Goal: Information Seeking & Learning: Learn about a topic

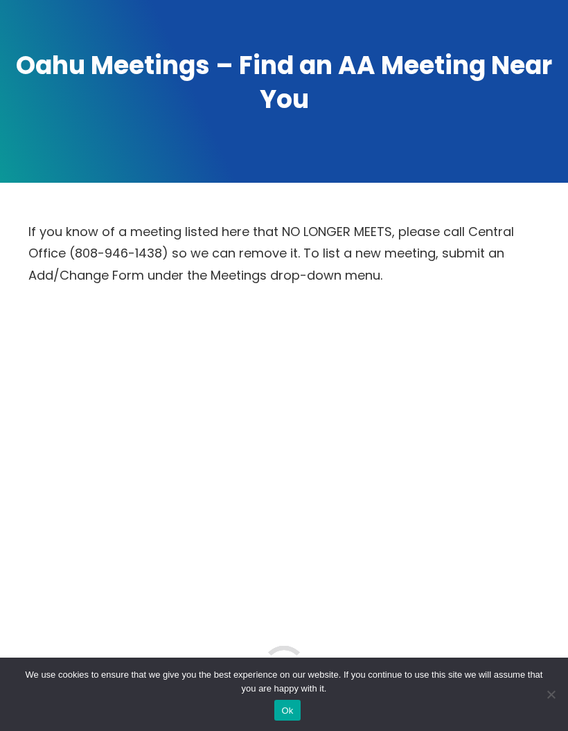
scroll to position [258, 0]
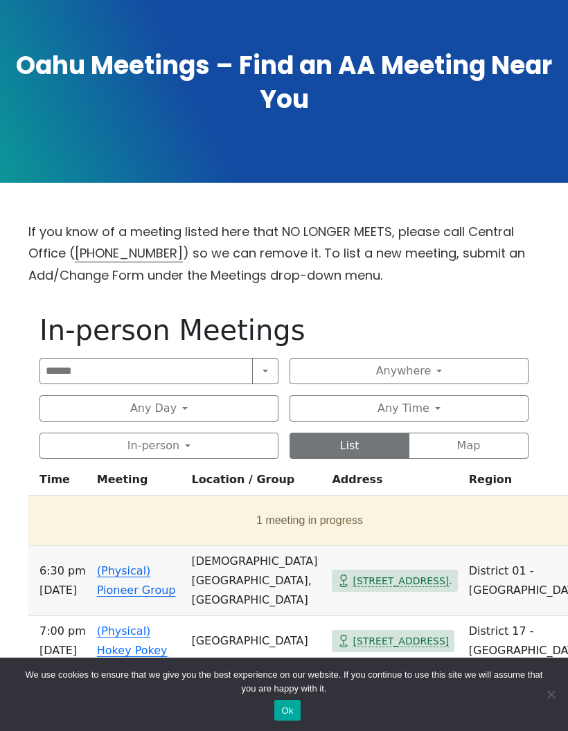
click at [455, 368] on button "Anywhere" at bounding box center [408, 371] width 239 height 26
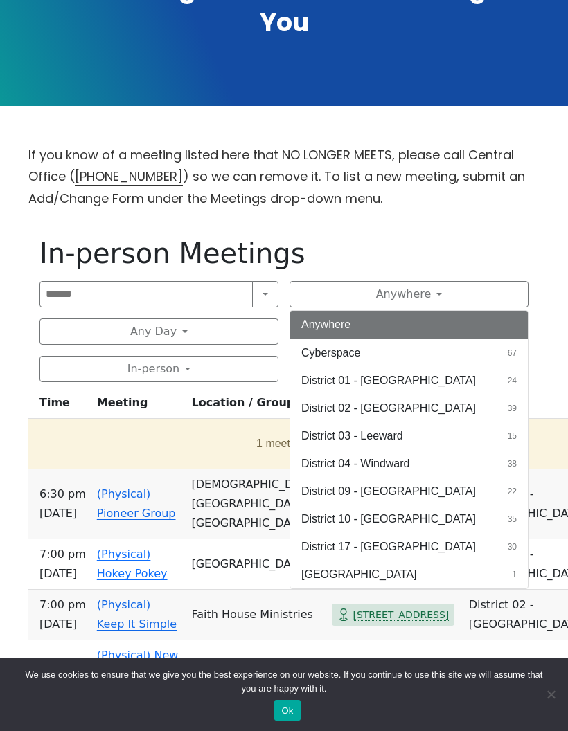
scroll to position [336, 0]
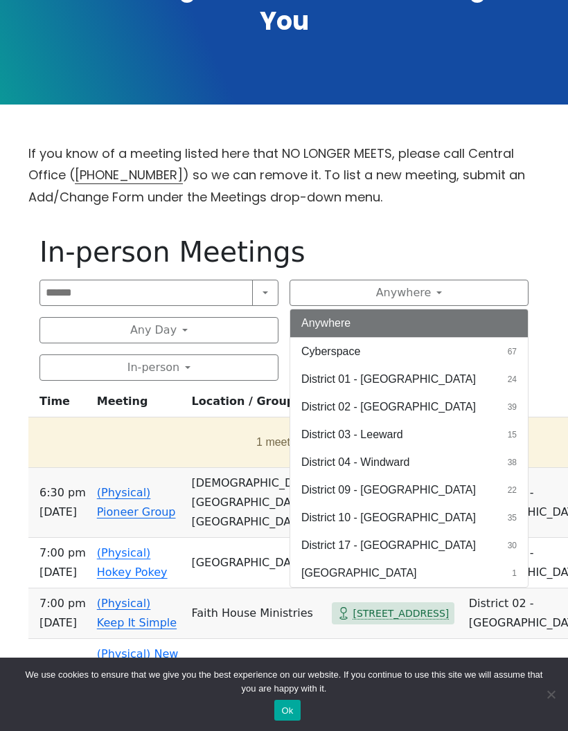
click at [391, 514] on span "District 10 - [GEOGRAPHIC_DATA]" at bounding box center [388, 518] width 174 height 17
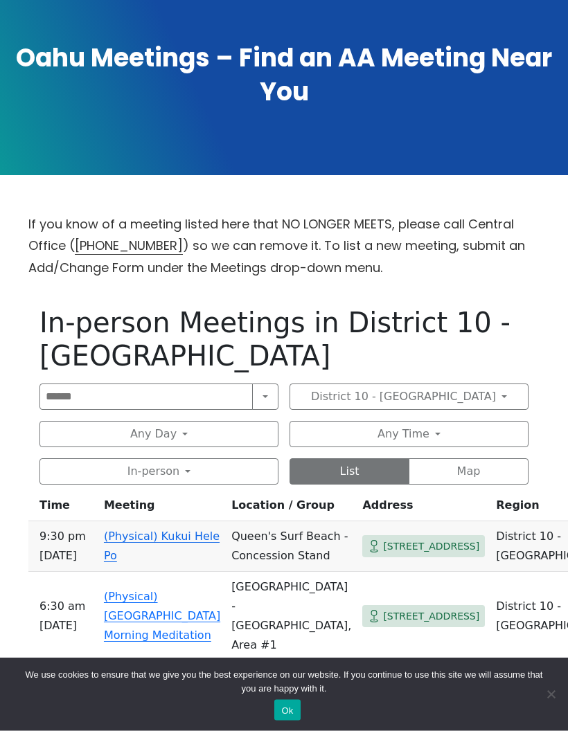
scroll to position [277, 0]
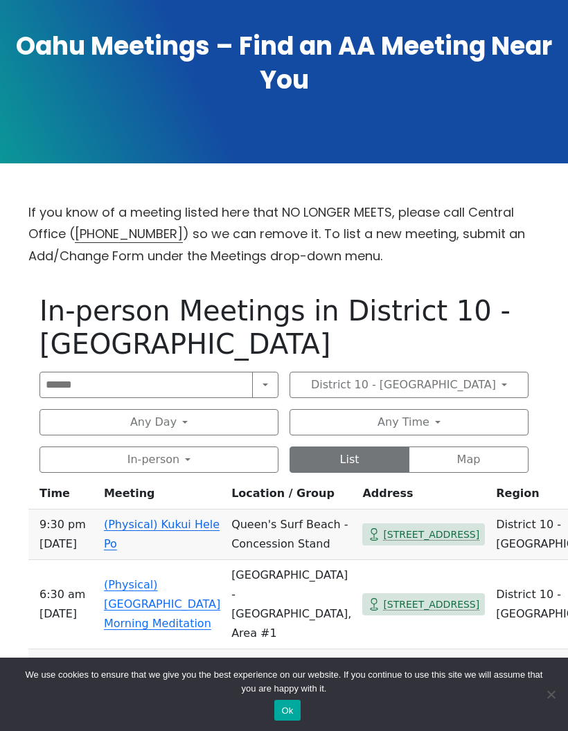
click at [465, 372] on button "District 10 - [GEOGRAPHIC_DATA]" at bounding box center [408, 385] width 239 height 26
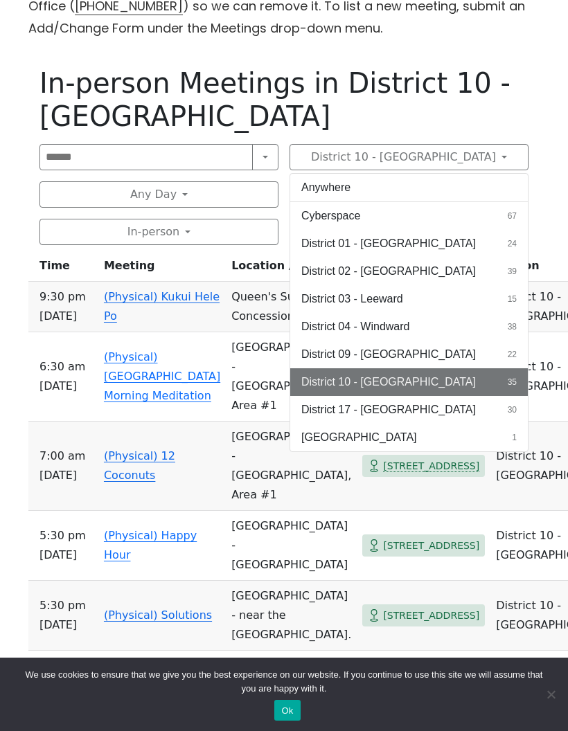
scroll to position [510, 0]
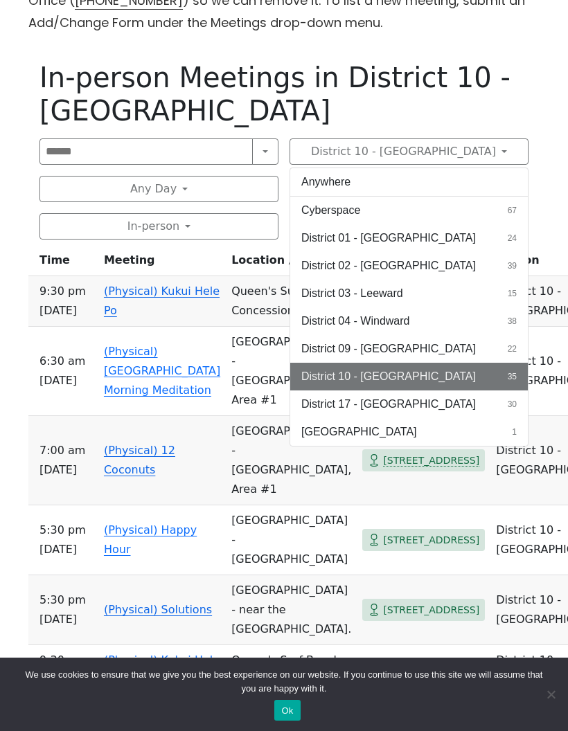
click at [508, 260] on span "39" at bounding box center [512, 266] width 9 height 12
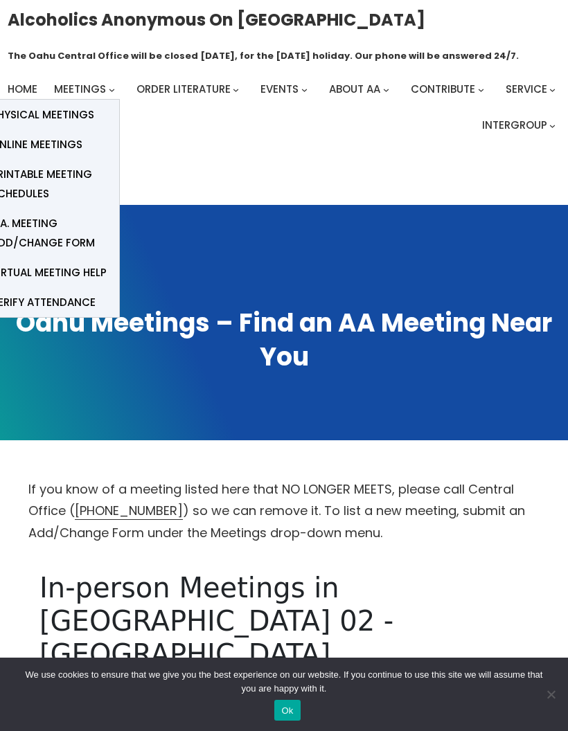
click at [71, 114] on span "Physical Meetings" at bounding box center [42, 114] width 103 height 19
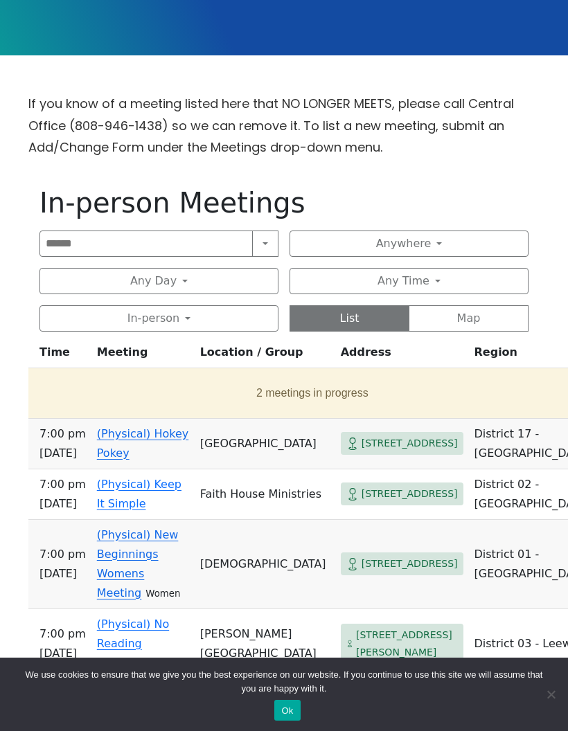
scroll to position [377, 0]
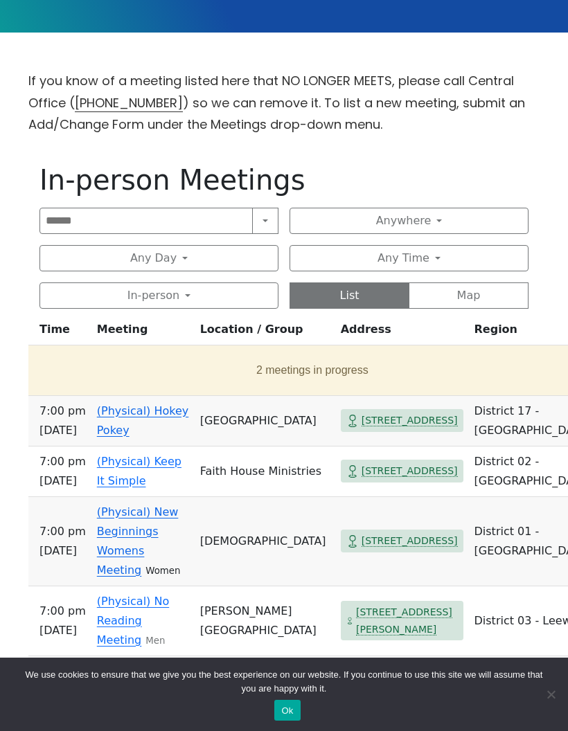
click at [265, 222] on button "Search" at bounding box center [265, 221] width 26 height 26
click at [240, 307] on button "Near Me" at bounding box center [231, 307] width 91 height 28
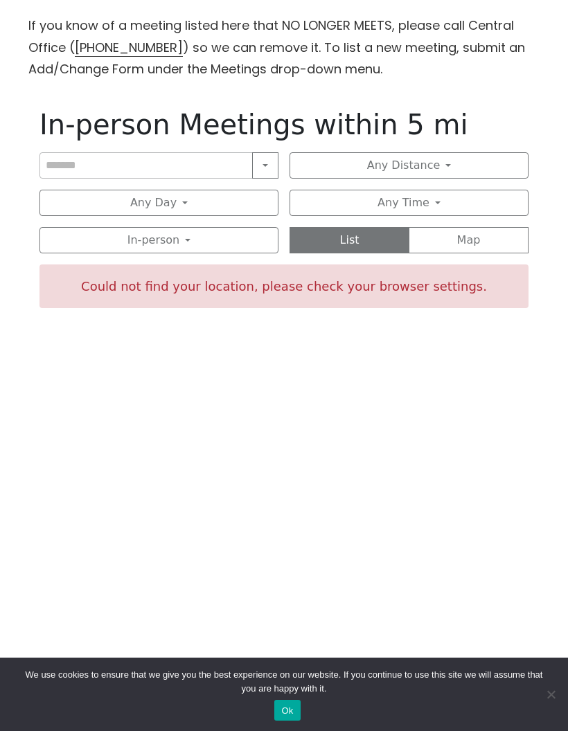
click at [268, 165] on button "Near Me" at bounding box center [265, 165] width 26 height 26
click at [259, 226] on button "Near Location" at bounding box center [231, 224] width 91 height 28
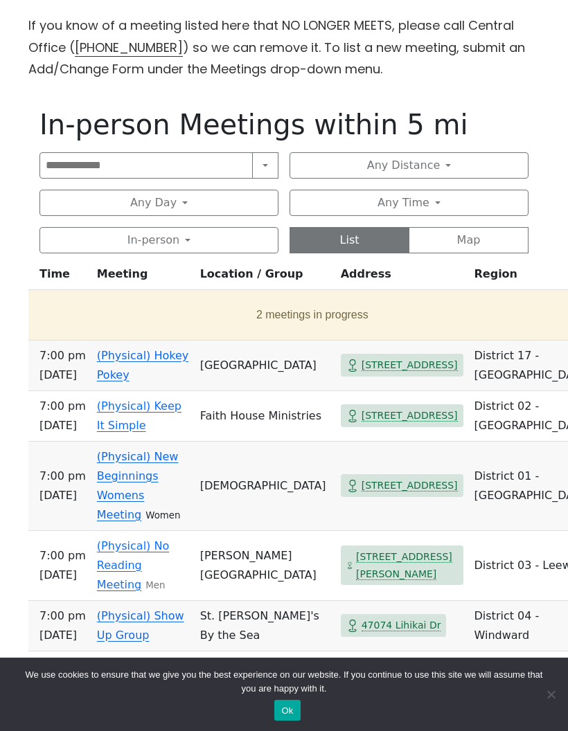
click at [493, 243] on button "Map" at bounding box center [469, 240] width 120 height 26
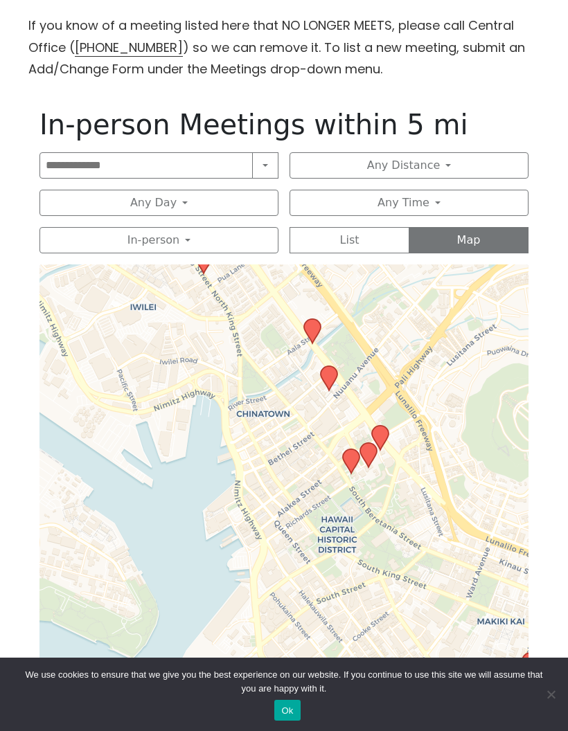
click at [354, 458] on icon at bounding box center [351, 461] width 17 height 24
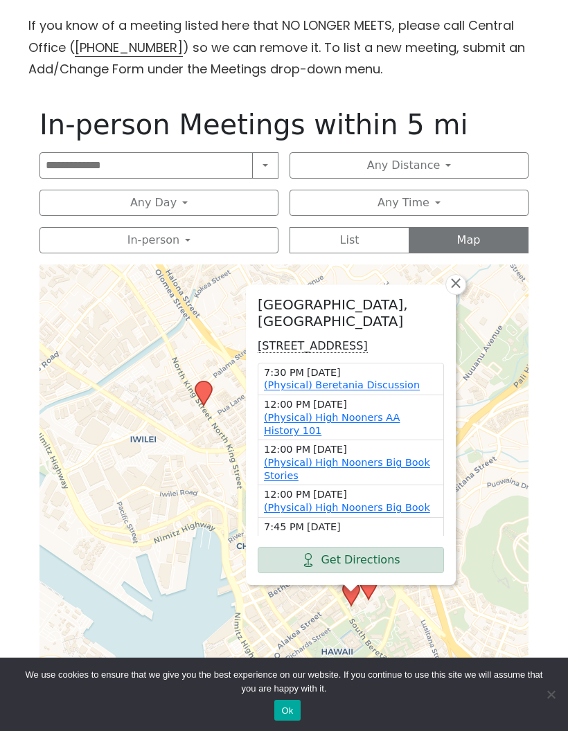
click at [492, 529] on div "St. Andrew's Cathedral, Davies Hall 229 Queen Emma Square, Honolulu, HI 96813, …" at bounding box center [283, 503] width 489 height 479
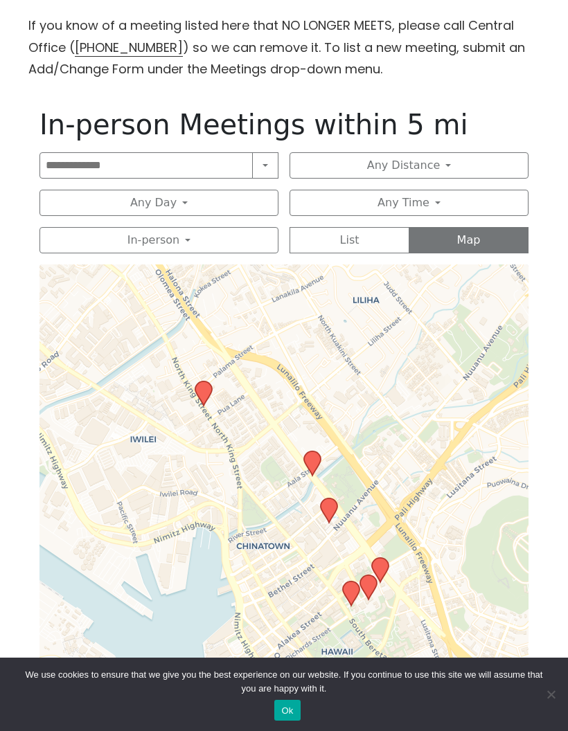
click at [372, 583] on icon at bounding box center [368, 587] width 17 height 24
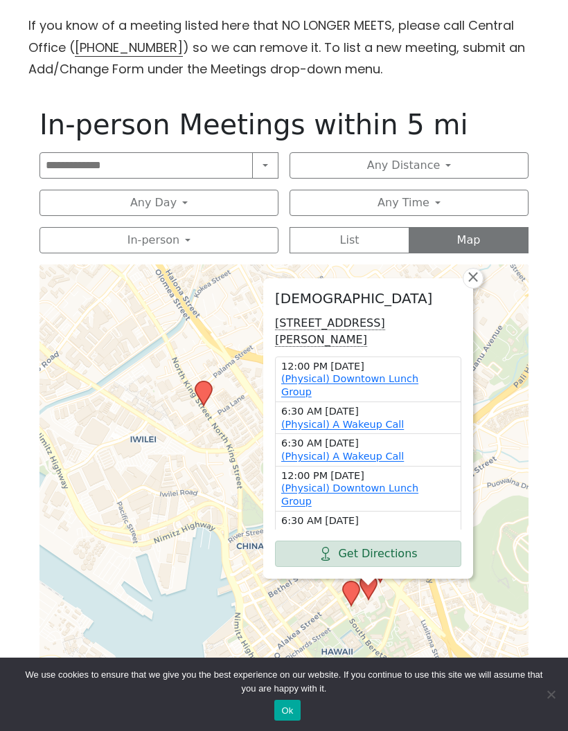
click at [500, 528] on div "St. Peter's Episcopal Church 1317 Queen Emma St, Honolulu, HI 96813, USA 12:00 …" at bounding box center [283, 503] width 489 height 479
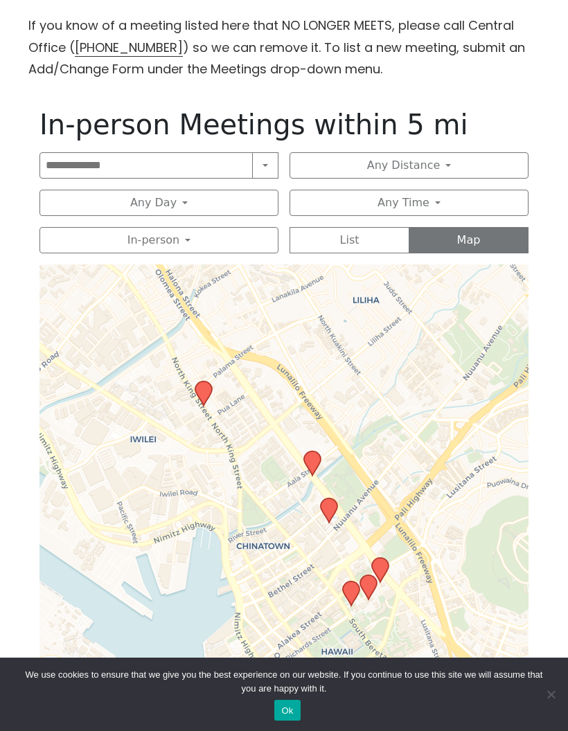
click at [386, 563] on icon at bounding box center [380, 570] width 17 height 24
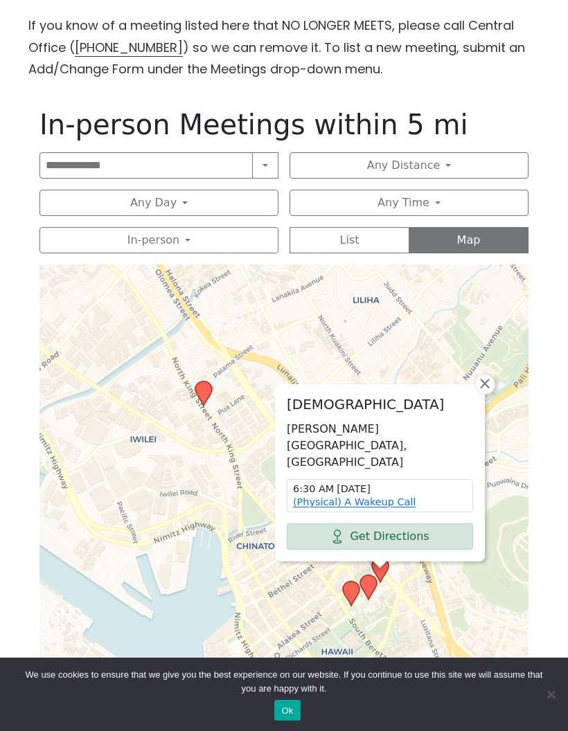
click at [505, 554] on div "St. Peter's Episcopal Church Queen Emma St, Honolulu, HI 96813, USA 6:30 AM Wed…" at bounding box center [283, 503] width 489 height 479
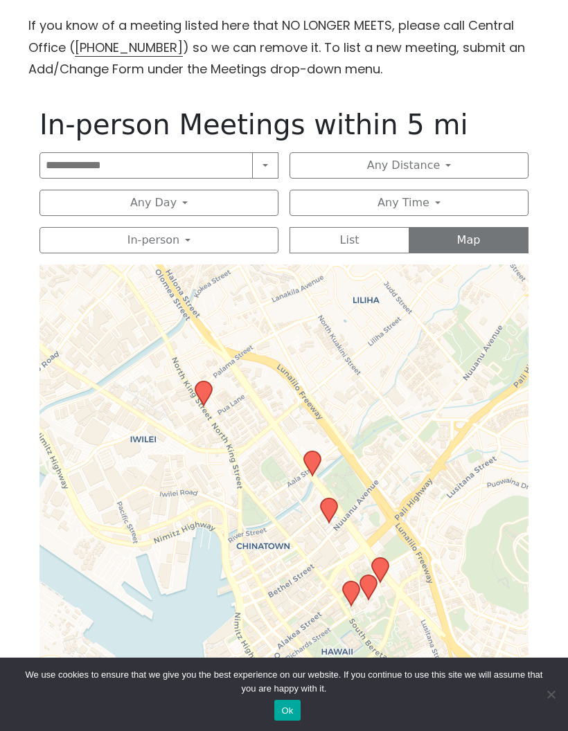
click at [328, 504] on icon at bounding box center [329, 511] width 17 height 24
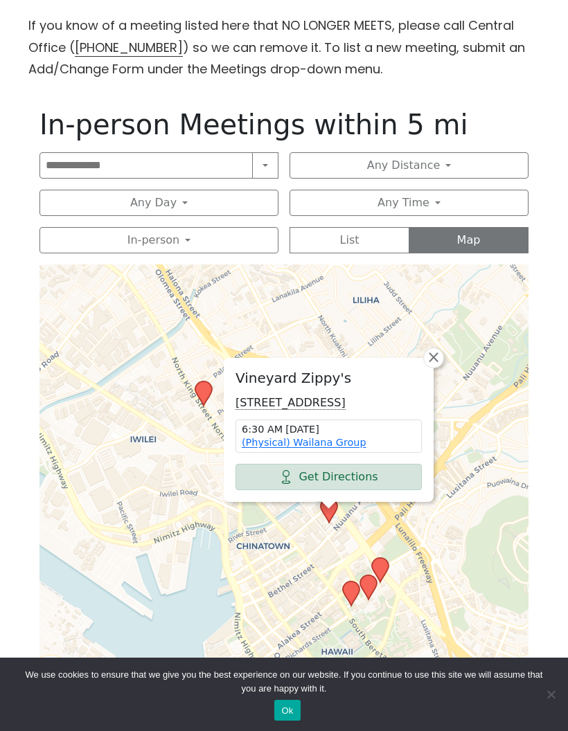
click at [474, 555] on div "Vineyard Zippy's 59 N Vineyard Blvd, Honolulu, HI 96817, USA 6:30 AM Thursday (…" at bounding box center [283, 503] width 489 height 479
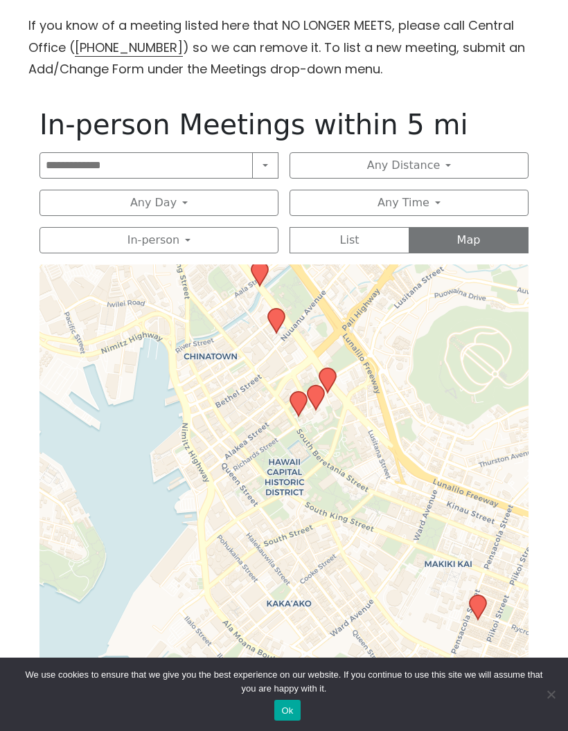
click at [378, 241] on button "List" at bounding box center [349, 240] width 120 height 26
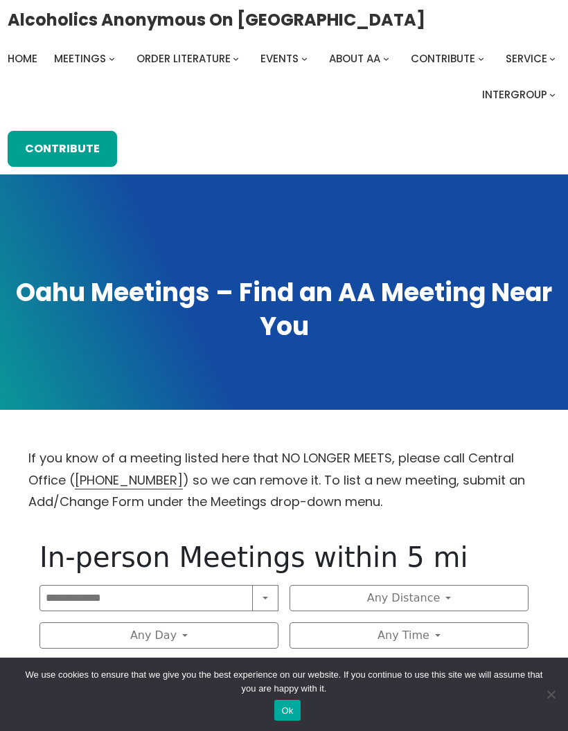
click at [30, 51] on span "Home" at bounding box center [23, 58] width 30 height 15
click at [380, 60] on span "About AA" at bounding box center [354, 58] width 51 height 15
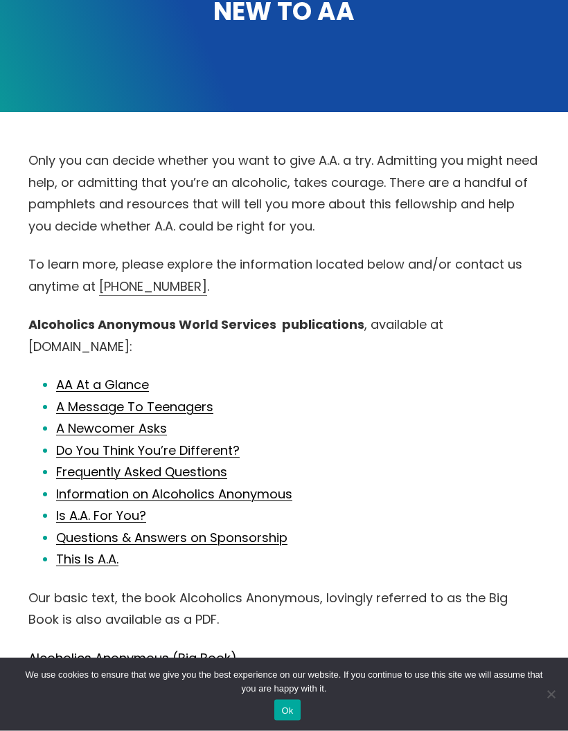
scroll to position [298, 0]
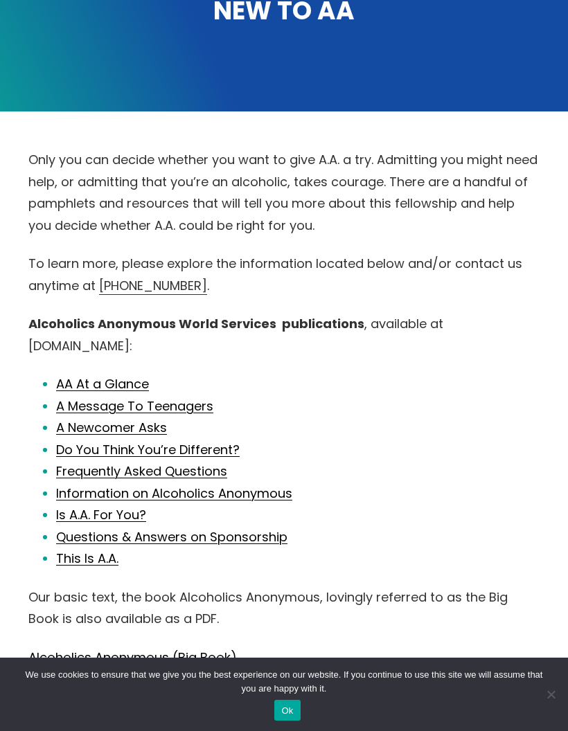
click at [75, 463] on link "Frequently Asked Questions" at bounding box center [141, 471] width 171 height 17
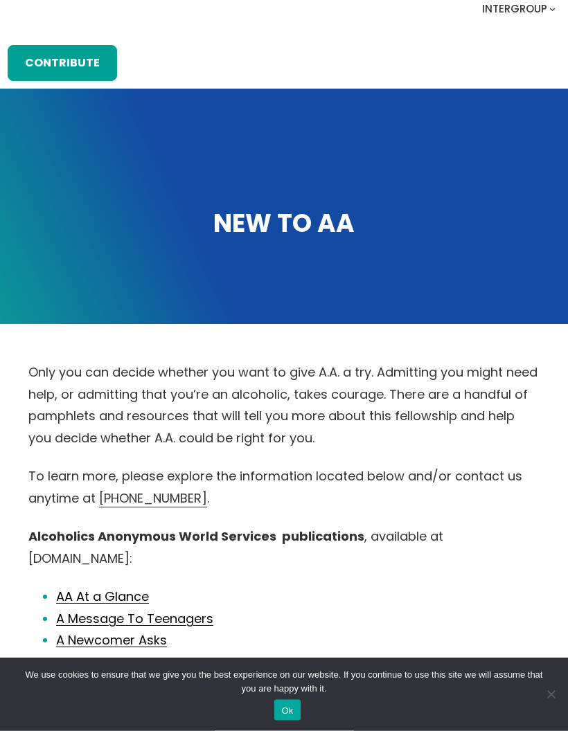
scroll to position [0, 0]
